Goal: Information Seeking & Learning: Learn about a topic

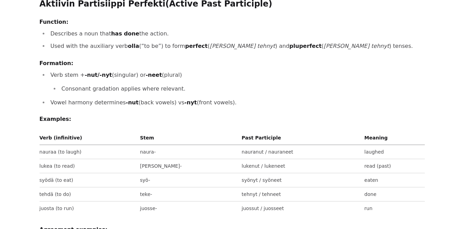
scroll to position [172, 0]
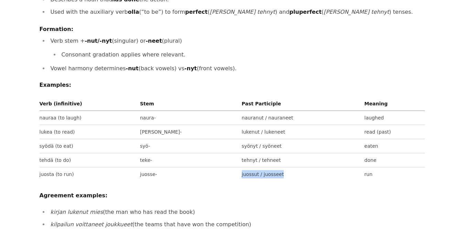
drag, startPoint x: 211, startPoint y: 164, endPoint x: 258, endPoint y: 166, distance: 47.8
click at [258, 167] on td "juossut / juosseet" at bounding box center [300, 174] width 123 height 14
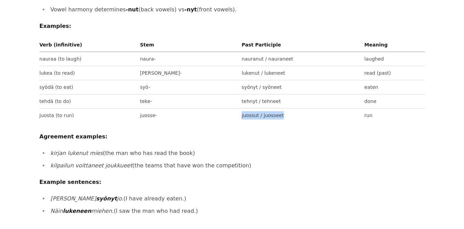
scroll to position [241, 0]
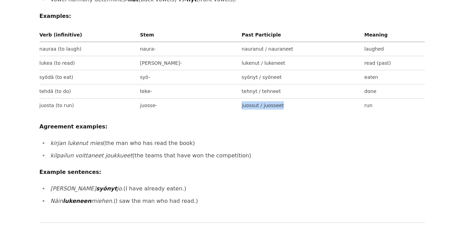
drag, startPoint x: 51, startPoint y: 132, endPoint x: 188, endPoint y: 136, distance: 136.9
click at [188, 138] on li "kirjan lukenut [PERSON_NAME] (the man who has read the book)" at bounding box center [236, 143] width 376 height 10
click at [139, 138] on li "kirjan lukenut [PERSON_NAME] (the man who has read the book)" at bounding box center [236, 143] width 376 height 10
drag, startPoint x: 121, startPoint y: 133, endPoint x: 131, endPoint y: 133, distance: 10.7
click at [131, 138] on li "kirjan lukenut [PERSON_NAME] (the man who has read the book)" at bounding box center [236, 143] width 376 height 10
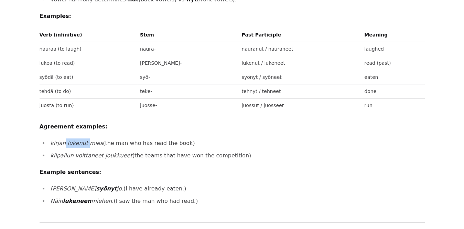
drag, startPoint x: 64, startPoint y: 133, endPoint x: 84, endPoint y: 133, distance: 19.9
click at [84, 140] on em "kirjan lukenut mies" at bounding box center [77, 143] width 53 height 7
drag, startPoint x: 84, startPoint y: 133, endPoint x: 135, endPoint y: 132, distance: 51.2
click at [135, 138] on li "kirjan lukenut [PERSON_NAME] (the man who has read the book)" at bounding box center [236, 143] width 376 height 10
drag, startPoint x: 96, startPoint y: 146, endPoint x: 119, endPoint y: 147, distance: 23.4
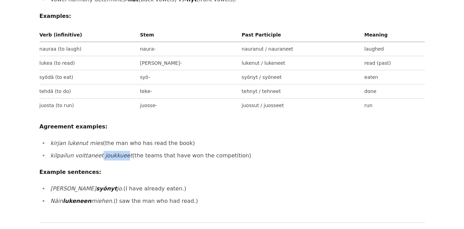
click at [119, 152] on em "kilpailun voittaneet joukkueet" at bounding box center [92, 155] width 82 height 7
click at [54, 152] on em "kilpailun voittaneet joukkueet" at bounding box center [92, 155] width 82 height 7
drag, startPoint x: 51, startPoint y: 144, endPoint x: 108, endPoint y: 145, distance: 57.4
click at [108, 152] on em "kilpailun voittaneet joukkueet" at bounding box center [92, 155] width 82 height 7
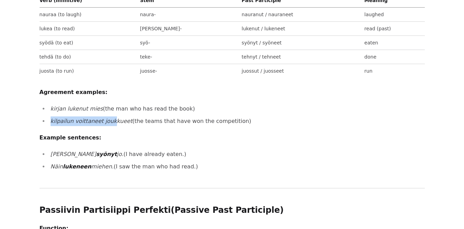
scroll to position [309, 0]
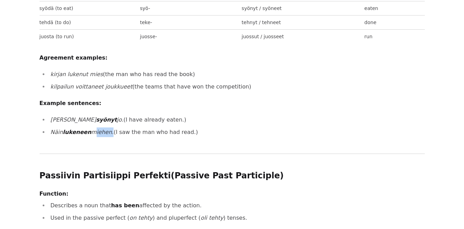
drag, startPoint x: 87, startPoint y: 121, endPoint x: 104, endPoint y: 122, distance: 17.2
click at [104, 129] on em "Näin lukeneen miehen." at bounding box center [82, 132] width 63 height 7
drag, startPoint x: 104, startPoint y: 122, endPoint x: 66, endPoint y: 121, distance: 38.9
click at [66, 129] on strong "lukeneen" at bounding box center [77, 132] width 28 height 7
drag, startPoint x: 63, startPoint y: 122, endPoint x: 87, endPoint y: 123, distance: 23.7
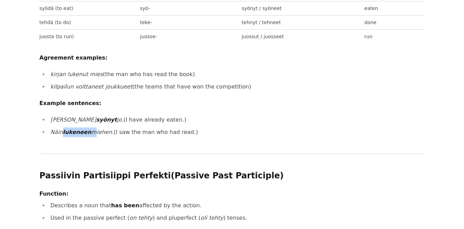
click at [87, 129] on em "Näin lukeneen miehen." at bounding box center [82, 132] width 63 height 7
click at [130, 127] on li "Näin lukeneen miehen. (I saw the man who had read.)" at bounding box center [236, 132] width 376 height 10
drag, startPoint x: 50, startPoint y: 121, endPoint x: 184, endPoint y: 122, distance: 133.4
click at [184, 127] on li "Näin lukeneen miehen. (I saw the man who had read.)" at bounding box center [236, 132] width 376 height 10
drag, startPoint x: 184, startPoint y: 122, endPoint x: 137, endPoint y: 121, distance: 46.4
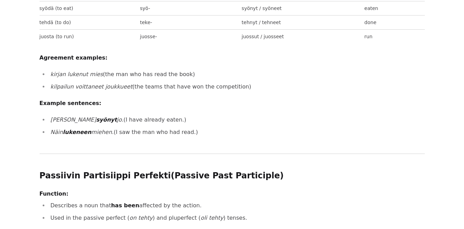
copy li "Näin lukeneen miehen. (I saw the man who had read.)"
drag, startPoint x: 40, startPoint y: 93, endPoint x: 189, endPoint y: 120, distance: 151.6
click at [189, 120] on div "Partisiippi Perfekti (Past Participle) The Past Participle in Finnish is a non-…" at bounding box center [232, 199] width 385 height 898
click at [312, 127] on li "Näin lukeneen miehen. (I saw the man who had read.)" at bounding box center [236, 132] width 376 height 10
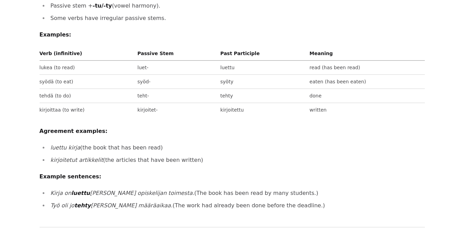
scroll to position [584, 0]
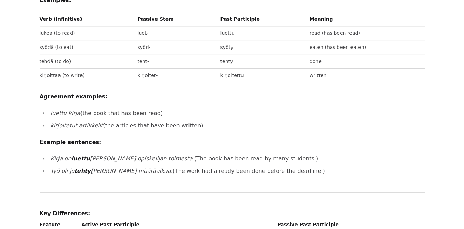
click at [383, 137] on p "Example sentences:" at bounding box center [232, 142] width 385 height 10
click at [78, 108] on li "luettu kirja (the book that has been read)" at bounding box center [236, 113] width 376 height 10
drag, startPoint x: 50, startPoint y: 103, endPoint x: 158, endPoint y: 113, distance: 108.1
click at [177, 108] on li "luettu kirja (the book that has been read)" at bounding box center [236, 113] width 376 height 10
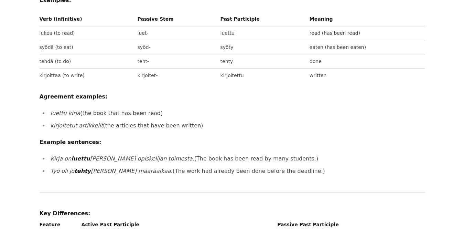
drag, startPoint x: 51, startPoint y: 116, endPoint x: 213, endPoint y: 118, distance: 163.0
click at [213, 121] on li "kirjoitetut artikkelit (the articles that have been written)" at bounding box center [236, 126] width 376 height 10
drag, startPoint x: 51, startPoint y: 102, endPoint x: 159, endPoint y: 98, distance: 108.4
click at [159, 108] on li "luettu kirja (the book that has been read)" at bounding box center [236, 113] width 376 height 10
drag, startPoint x: 159, startPoint y: 98, endPoint x: 104, endPoint y: 103, distance: 54.9
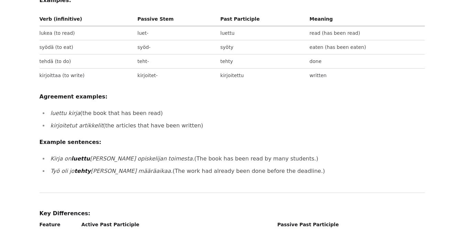
click at [104, 108] on li "luettu kirja (the book that has been read)" at bounding box center [236, 113] width 376 height 10
click at [102, 108] on li "luettu kirja (the book that has been read)" at bounding box center [236, 113] width 376 height 10
drag, startPoint x: 63, startPoint y: 147, endPoint x: 86, endPoint y: 147, distance: 23.0
click at [86, 155] on em "Kirja on luettu [PERSON_NAME] opiskelijan toimesta." at bounding box center [123, 158] width 144 height 7
drag, startPoint x: 179, startPoint y: 147, endPoint x: 212, endPoint y: 149, distance: 32.7
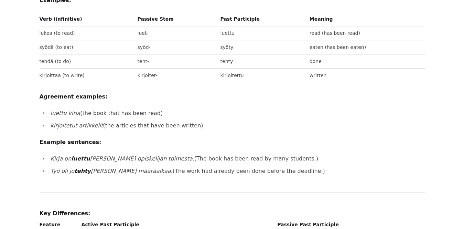
click at [212, 154] on li "Kirja on luettu [PERSON_NAME] opiskelijan toimesta. (The book has been read by …" at bounding box center [236, 159] width 376 height 10
drag, startPoint x: 104, startPoint y: 147, endPoint x: 135, endPoint y: 148, distance: 30.9
click at [135, 155] on em "Kirja on luettu [PERSON_NAME] opiskelijan toimesta." at bounding box center [123, 158] width 144 height 7
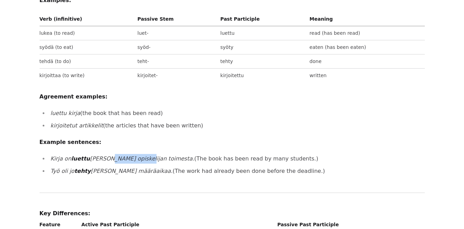
click at [119, 155] on em "Kirja on luettu [PERSON_NAME] opiskelijan toimesta." at bounding box center [123, 158] width 144 height 7
drag, startPoint x: 60, startPoint y: 161, endPoint x: 85, endPoint y: 161, distance: 25.4
click at [85, 167] on em "Työ oli jo tehty [PERSON_NAME] määräaikaa." at bounding box center [112, 170] width 122 height 7
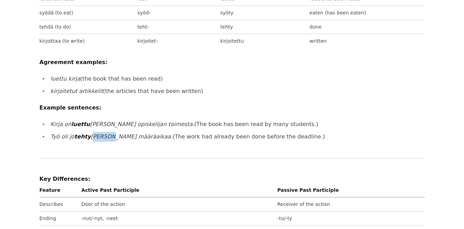
drag, startPoint x: 88, startPoint y: 126, endPoint x: 103, endPoint y: 126, distance: 15.5
click at [103, 133] on em "Työ oli jo tehty [PERSON_NAME] määräaikaa." at bounding box center [112, 136] width 122 height 7
drag, startPoint x: 103, startPoint y: 126, endPoint x: 131, endPoint y: 128, distance: 27.2
click at [131, 133] on em "Työ oli jo tehty [PERSON_NAME] määräaikaa." at bounding box center [112, 136] width 122 height 7
click at [130, 133] on em "Työ oli jo tehty [PERSON_NAME] määräaikaa." at bounding box center [112, 136] width 122 height 7
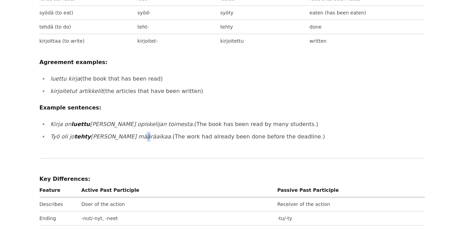
click at [130, 133] on em "Työ oli jo tehty [PERSON_NAME] määräaikaa." at bounding box center [112, 136] width 122 height 7
drag, startPoint x: 128, startPoint y: 126, endPoint x: 133, endPoint y: 126, distance: 5.2
click at [133, 132] on li "Työ oli jo tehty [PERSON_NAME] määräaikaa. (The work had already been done befo…" at bounding box center [236, 137] width 376 height 10
drag, startPoint x: 50, startPoint y: 124, endPoint x: 131, endPoint y: 126, distance: 81.1
click at [131, 132] on li "Työ oli jo tehty [PERSON_NAME] määräaikaa. (The work had already been done befo…" at bounding box center [236, 137] width 376 height 10
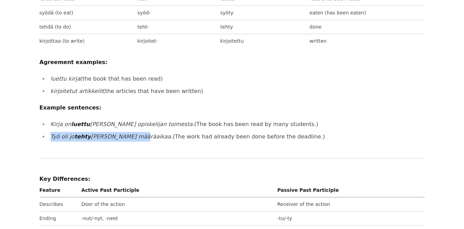
drag, startPoint x: 131, startPoint y: 126, endPoint x: 77, endPoint y: 127, distance: 54.0
click at [77, 133] on strong "tehty" at bounding box center [82, 136] width 16 height 7
click at [71, 133] on em "Työ oli jo tehty [PERSON_NAME] määräaikaa." at bounding box center [112, 136] width 122 height 7
drag, startPoint x: 72, startPoint y: 125, endPoint x: 84, endPoint y: 125, distance: 11.3
click at [84, 133] on em "Työ oli jo tehty [PERSON_NAME] määräaikaa." at bounding box center [112, 136] width 122 height 7
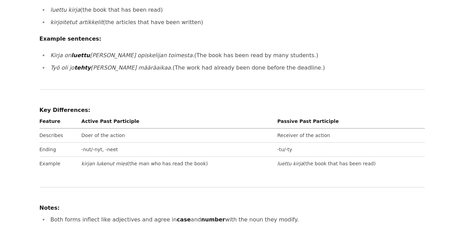
scroll to position [722, 0]
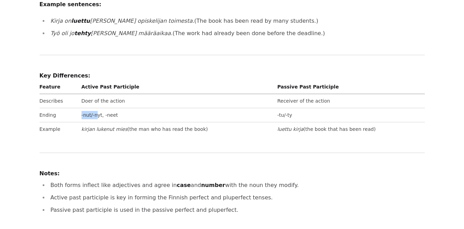
drag, startPoint x: 80, startPoint y: 103, endPoint x: 97, endPoint y: 104, distance: 16.9
click at [97, 108] on td "-nut/-nyt, -neet" at bounding box center [177, 115] width 196 height 14
drag, startPoint x: 275, startPoint y: 103, endPoint x: 293, endPoint y: 102, distance: 17.9
click at [293, 108] on td "-tu/-ty" at bounding box center [349, 115] width 150 height 14
click at [235, 108] on td "-nut/-nyt, -neet" at bounding box center [177, 115] width 196 height 14
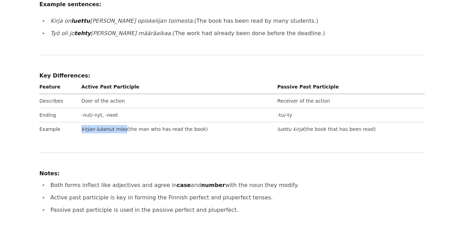
drag, startPoint x: 81, startPoint y: 118, endPoint x: 120, endPoint y: 120, distance: 39.2
click at [120, 122] on td "kirjan lukenut [PERSON_NAME] (the man who has read the book)" at bounding box center [177, 129] width 196 height 14
drag, startPoint x: 277, startPoint y: 118, endPoint x: 298, endPoint y: 118, distance: 21.3
click at [298, 126] on em "luettu kirja" at bounding box center [290, 128] width 26 height 5
drag, startPoint x: 298, startPoint y: 118, endPoint x: 335, endPoint y: 114, distance: 36.6
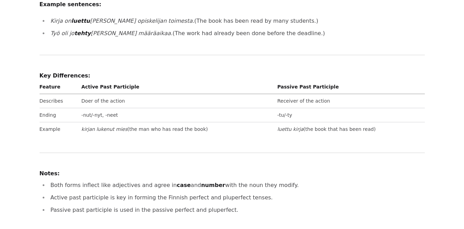
click at [335, 122] on td "luettu kirja (the book that has been read)" at bounding box center [349, 129] width 150 height 14
drag, startPoint x: 321, startPoint y: 115, endPoint x: 331, endPoint y: 116, distance: 9.3
click at [331, 122] on td "luettu kirja (the book that has been read)" at bounding box center [349, 129] width 150 height 14
drag, startPoint x: 331, startPoint y: 116, endPoint x: 314, endPoint y: 130, distance: 21.5
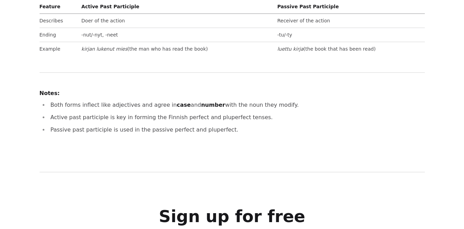
scroll to position [791, 0]
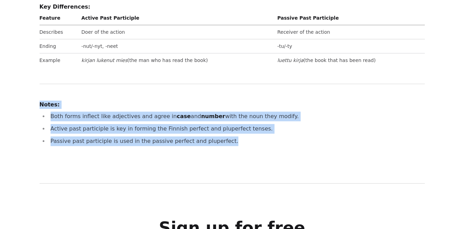
drag, startPoint x: 39, startPoint y: 95, endPoint x: 234, endPoint y: 141, distance: 199.9
drag, startPoint x: 234, startPoint y: 141, endPoint x: 177, endPoint y: 129, distance: 57.6
click at [177, 136] on li "Passive past participle is used in the passive perfect and pluperfect." at bounding box center [236, 141] width 376 height 10
click at [247, 124] on ul "Both forms inflect like adjectives and agree in case and number with the noun t…" at bounding box center [232, 128] width 385 height 34
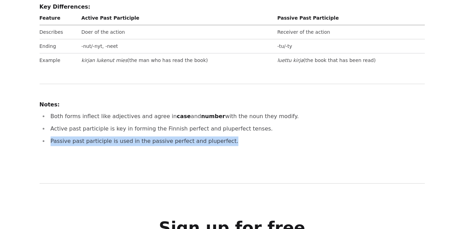
drag, startPoint x: 51, startPoint y: 131, endPoint x: 223, endPoint y: 131, distance: 172.2
click at [223, 136] on li "Passive past participle is used in the passive perfect and pluperfect." at bounding box center [236, 141] width 376 height 10
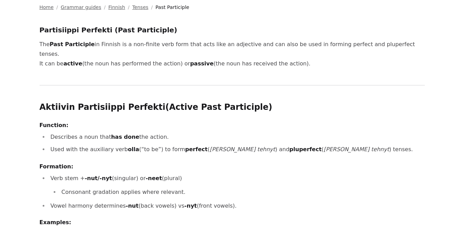
scroll to position [34, 0]
